Goal: Check status: Check status

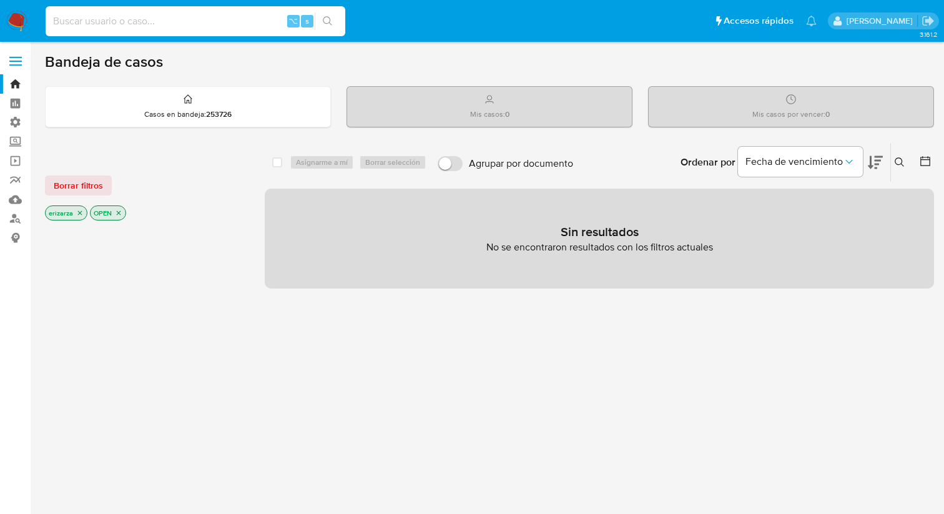
click at [104, 19] on input at bounding box center [196, 21] width 300 height 16
paste input "705775498"
type input "705775498"
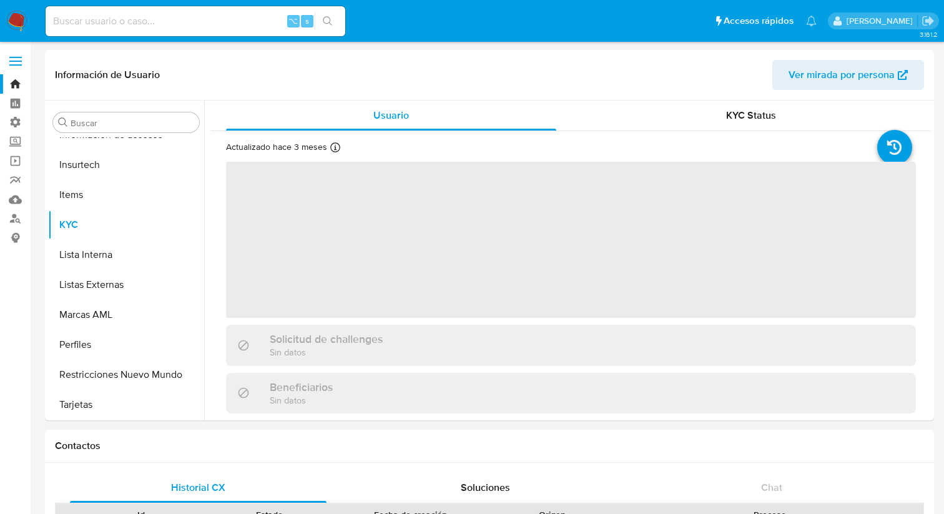
scroll to position [588, 0]
select select "10"
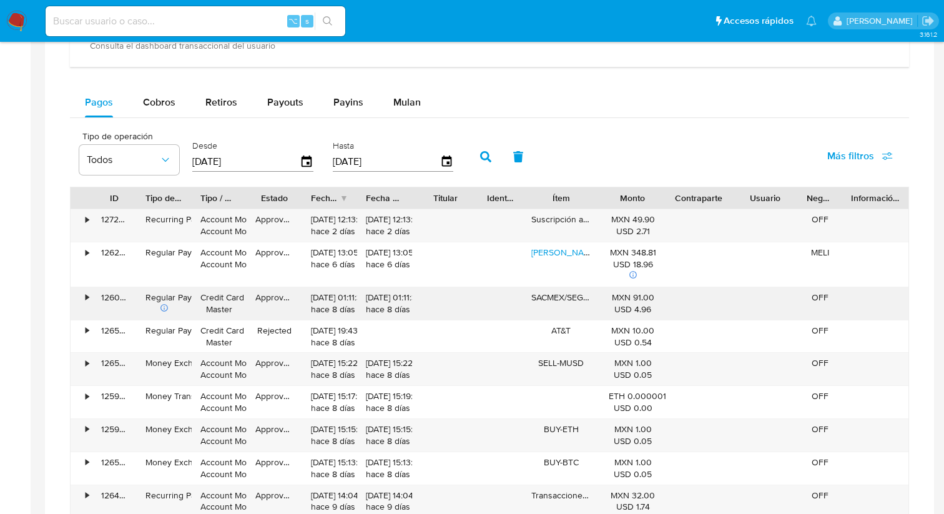
scroll to position [800, 0]
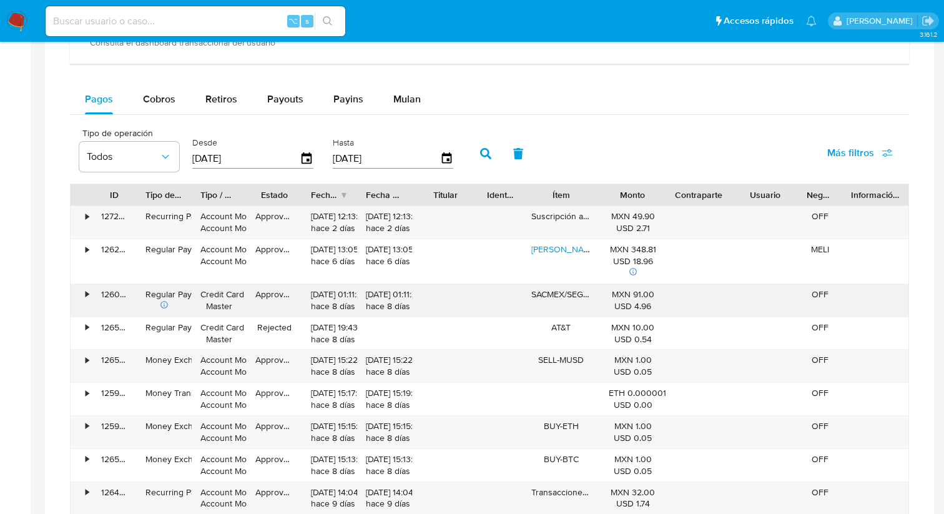
click at [89, 298] on div "•" at bounding box center [82, 300] width 22 height 32
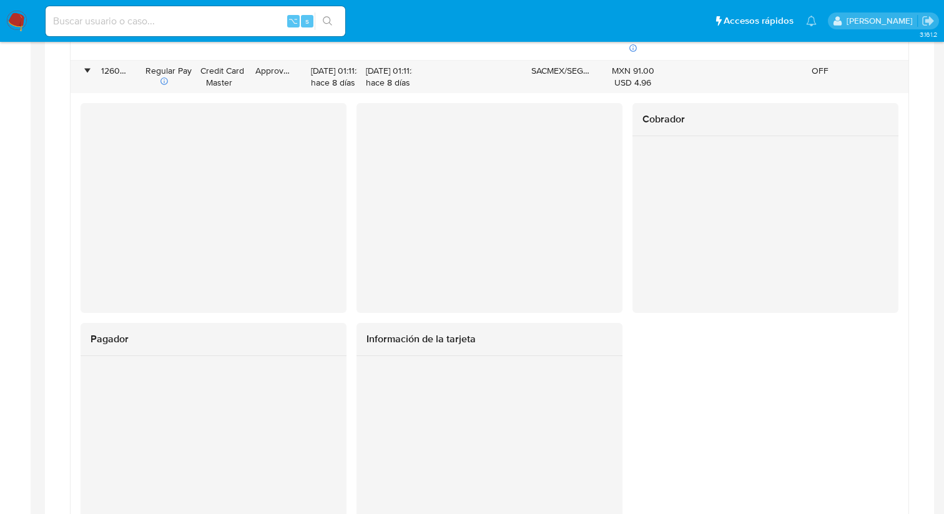
scroll to position [1016, 0]
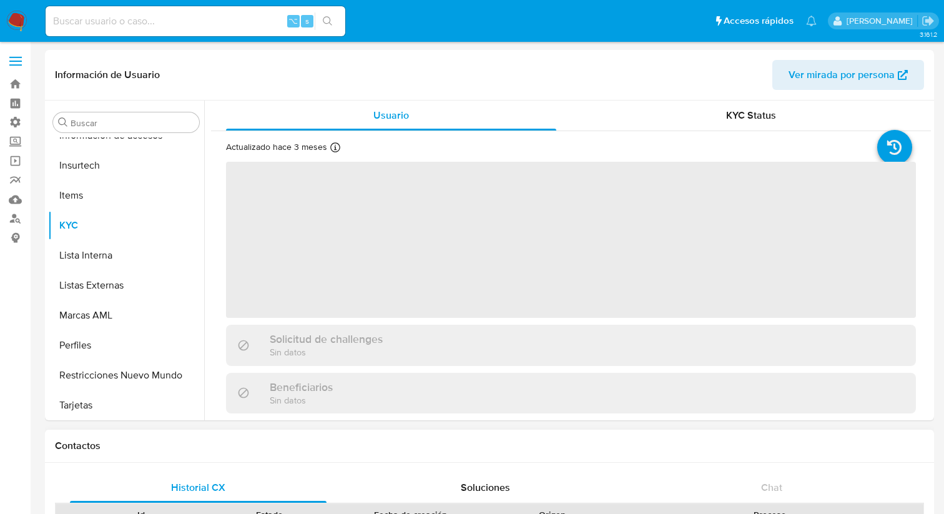
scroll to position [588, 0]
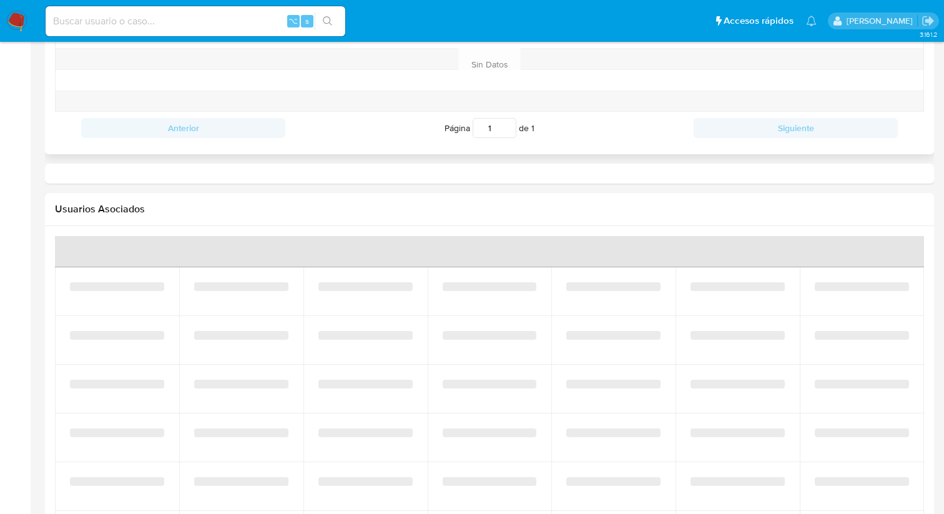
select select "10"
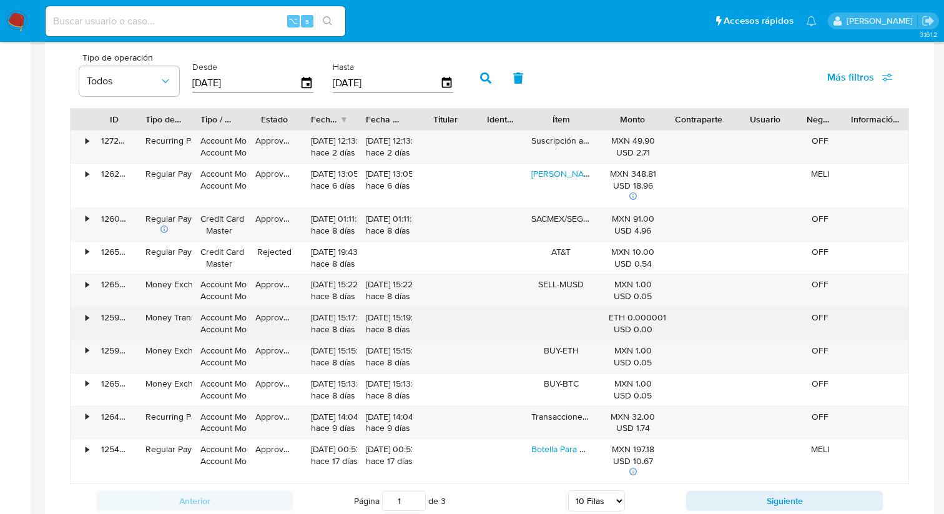
scroll to position [864, 0]
